Goal: Information Seeking & Learning: Learn about a topic

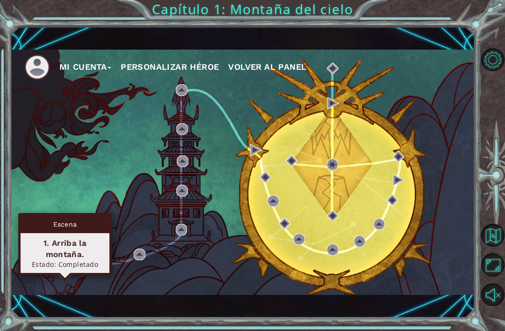
click at [50, 237] on div "1. Arriba la montaña." at bounding box center [65, 248] width 80 height 22
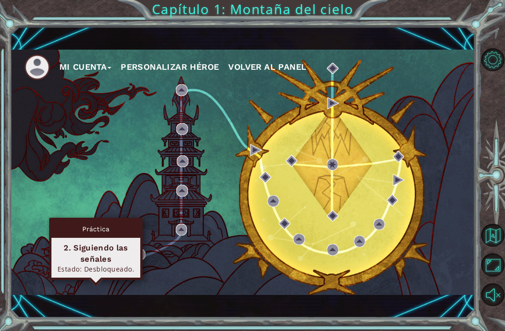
click at [88, 242] on div "2. Siguiendo las señales" at bounding box center [96, 253] width 80 height 22
click at [32, 205] on div "Mi Cuenta Personalizar héroe Volver al panel" at bounding box center [242, 172] width 465 height 245
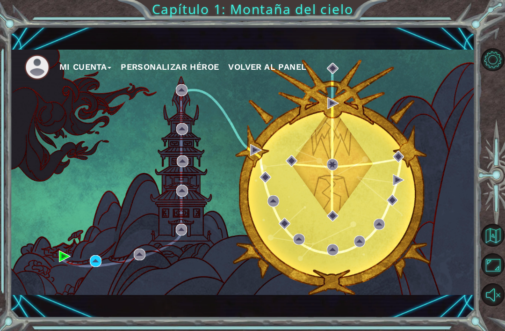
click at [108, 266] on div "Mi Cuenta Personalizar héroe Volver al panel" at bounding box center [242, 172] width 465 height 245
click at [37, 300] on div "Mi Cuenta Personalizar héroe Volver al panel" at bounding box center [242, 172] width 465 height 291
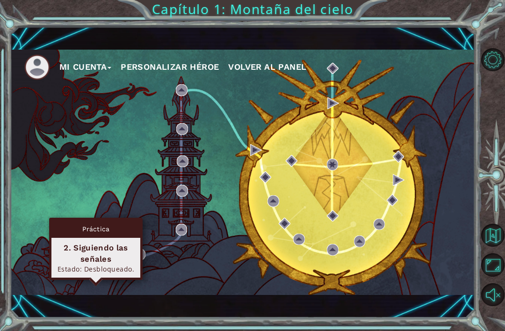
click at [116, 164] on div "Mi Cuenta Personalizar héroe Volver al panel" at bounding box center [242, 172] width 465 height 245
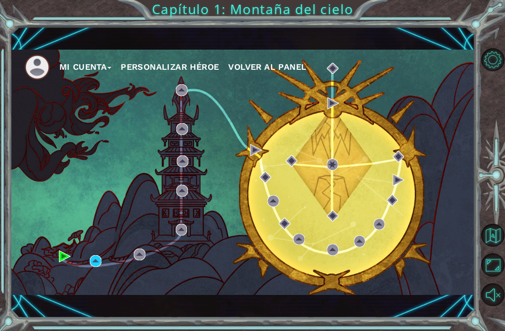
click at [130, 148] on div "Mi Cuenta Personalizar héroe Volver al panel" at bounding box center [242, 172] width 465 height 245
click at [163, 164] on div "Mi Cuenta Personalizar héroe Volver al panel" at bounding box center [242, 172] width 465 height 245
click at [395, 248] on div "Mi Cuenta Personalizar héroe Volver al panel" at bounding box center [242, 172] width 465 height 245
click at [159, 227] on div "Mi Cuenta Personalizar héroe Volver al panel" at bounding box center [242, 172] width 465 height 245
click at [171, 187] on div "Mi Cuenta Personalizar héroe Volver al panel" at bounding box center [242, 172] width 465 height 245
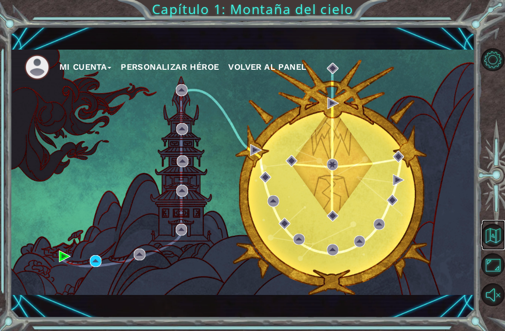
click at [499, 247] on button "Volver al mapa" at bounding box center [493, 235] width 23 height 23
click at [493, 247] on button "Volver al mapa" at bounding box center [493, 235] width 23 height 23
click at [490, 276] on button "Maximizar navegador" at bounding box center [493, 264] width 23 height 23
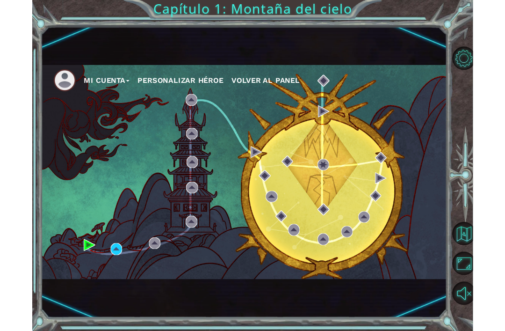
scroll to position [30, 0]
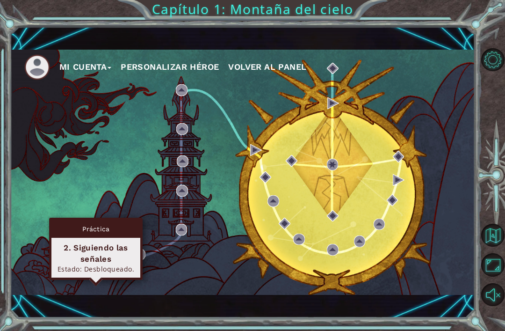
click at [71, 242] on div "2. Siguiendo las señales" at bounding box center [96, 253] width 80 height 22
click at [70, 220] on div "Práctica" at bounding box center [95, 229] width 89 height 18
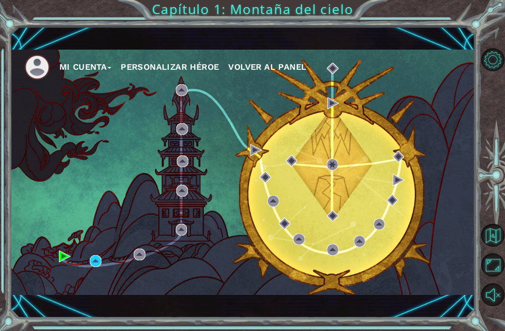
click at [459, 88] on div "Mi Cuenta Personalizar héroe Volver al panel" at bounding box center [242, 172] width 465 height 245
click at [464, 84] on div "Mi Cuenta Personalizar héroe Volver al panel" at bounding box center [242, 172] width 465 height 245
click at [463, 81] on div "Mi Cuenta Personalizar héroe Volver al panel" at bounding box center [242, 172] width 465 height 245
click at [468, 72] on ul "Mi Cuenta Personalizar héroe Volver al panel" at bounding box center [249, 67] width 451 height 26
click at [467, 65] on ul "Mi Cuenta Personalizar héroe Volver al panel" at bounding box center [249, 67] width 451 height 26
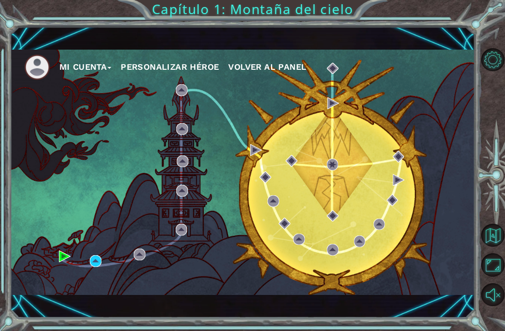
click at [459, 77] on ul "Mi Cuenta Personalizar héroe Volver al panel" at bounding box center [249, 67] width 451 height 26
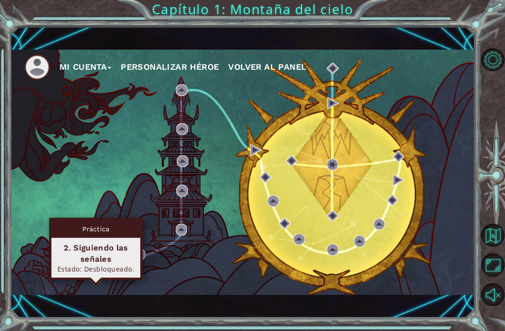
click at [62, 271] on div "Mi Cuenta Personalizar héroe Volver al panel" at bounding box center [242, 172] width 465 height 245
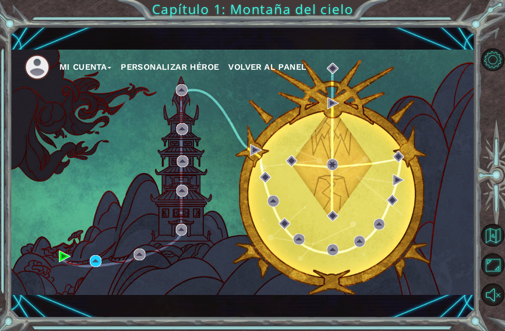
click at [171, 257] on div "Mi Cuenta Personalizar héroe Volver al panel" at bounding box center [242, 172] width 465 height 245
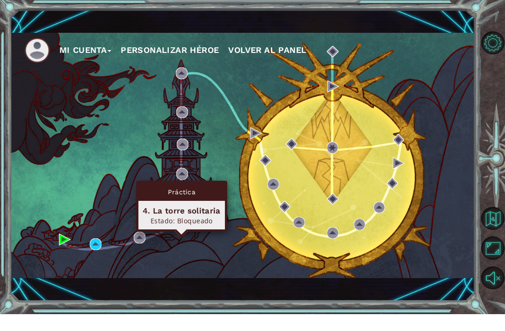
scroll to position [0, 0]
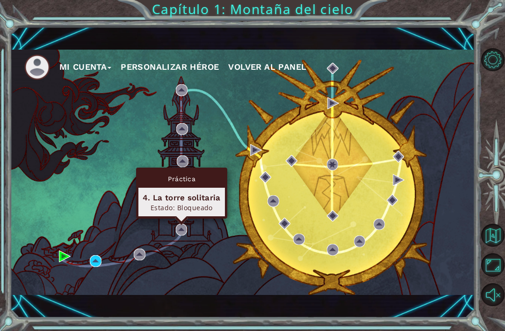
click at [106, 255] on div "Mi Cuenta Personalizar héroe Volver al panel" at bounding box center [242, 172] width 465 height 245
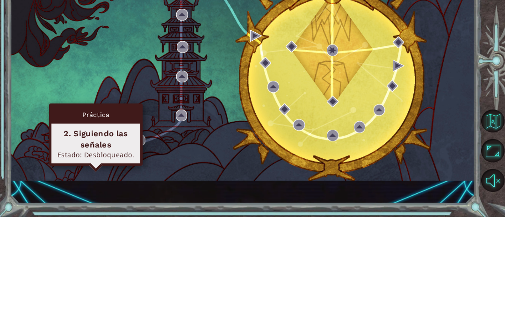
scroll to position [30, 0]
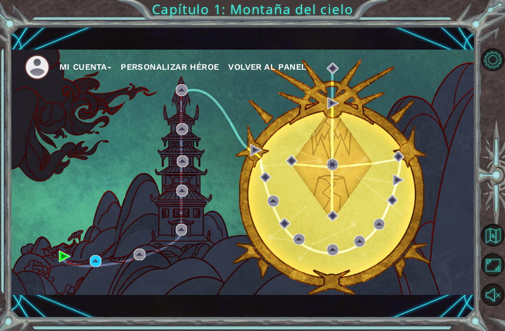
click at [392, 267] on div "Mi Cuenta Personalizar héroe Volver al panel" at bounding box center [242, 172] width 465 height 245
click at [416, 214] on div "Mi Cuenta Personalizar héroe Volver al panel" at bounding box center [242, 172] width 465 height 245
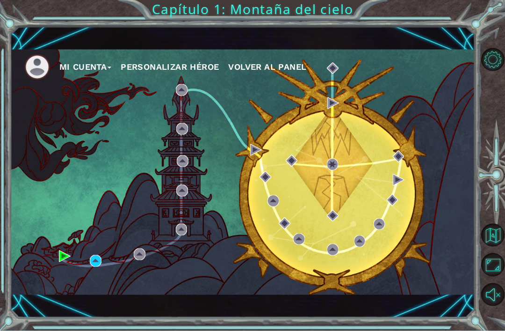
click at [274, 73] on button "Volver al panel" at bounding box center [267, 67] width 78 height 14
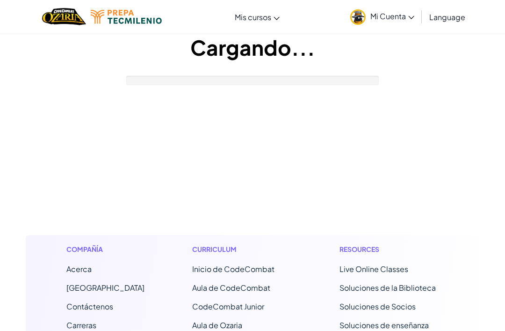
click at [168, 87] on div "[MEDICAL_DATA] la navigación Mis cursos Aula de Ozaria Aula de CodeCombat E-spo…" at bounding box center [252, 306] width 505 height 613
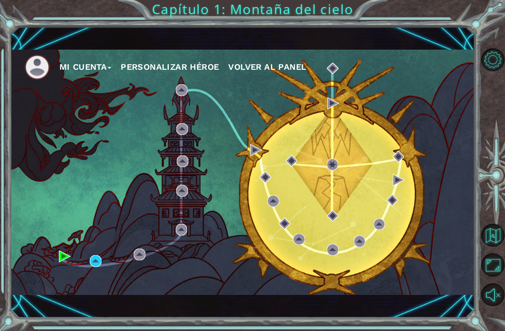
scroll to position [30, 0]
click at [491, 247] on button "Volver al mapa" at bounding box center [493, 235] width 23 height 23
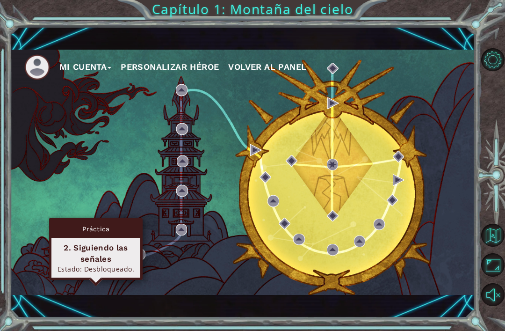
click at [106, 264] on div "Estado: Desbloqueado." at bounding box center [96, 268] width 80 height 9
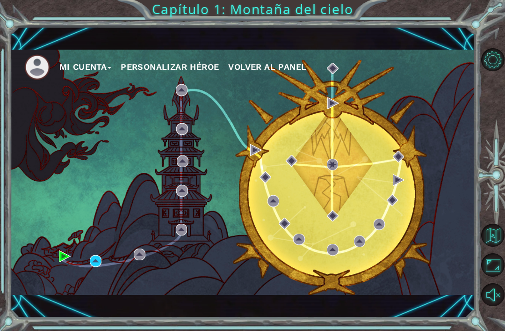
click at [479, 139] on div "Mi Cuenta Personalizar héroe Volver al panel Capítulo 1: Montaña del cielo" at bounding box center [252, 165] width 505 height 331
